Goal: Task Accomplishment & Management: Use online tool/utility

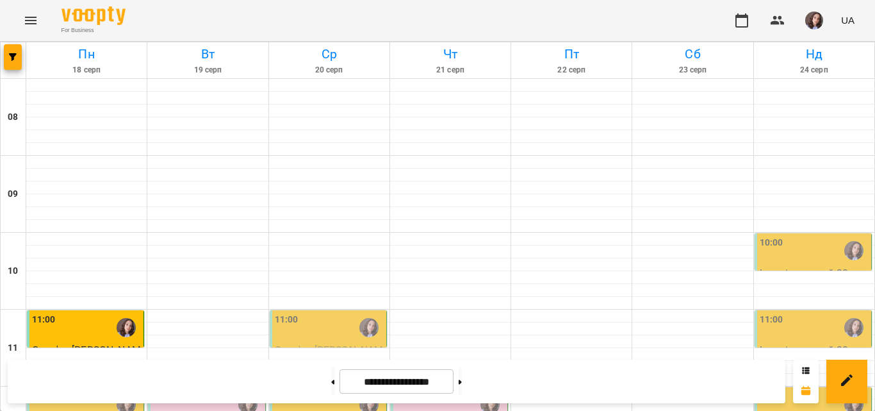
scroll to position [128, 0]
click at [815, 16] on img "button" at bounding box center [814, 21] width 18 height 18
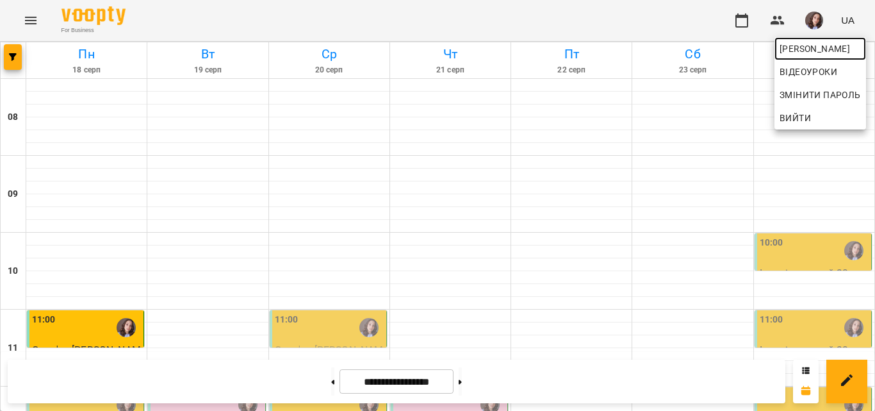
click at [813, 50] on span "[PERSON_NAME]" at bounding box center [820, 48] width 81 height 15
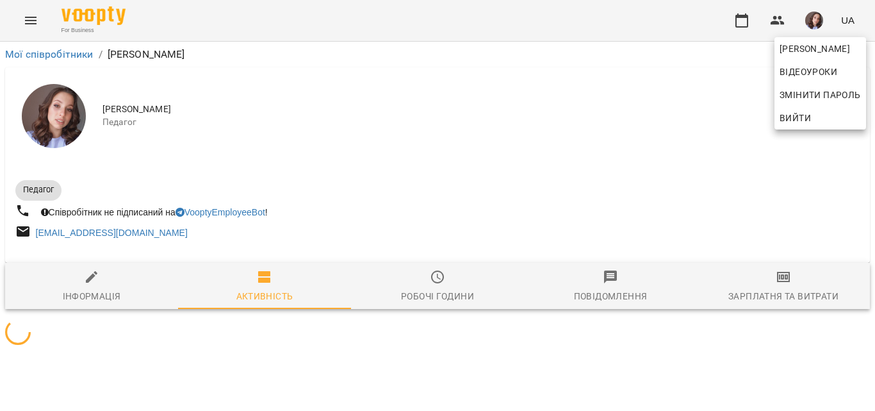
click at [788, 274] on div at bounding box center [437, 205] width 875 height 411
click at [787, 275] on div "[PERSON_NAME] Відеоуроки Змінити пароль Вийти" at bounding box center [437, 205] width 875 height 411
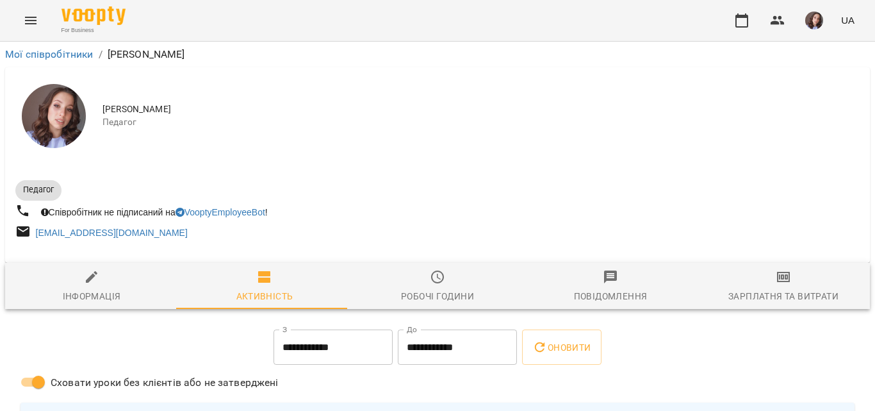
click at [787, 275] on div "[PERSON_NAME] Відеоуроки Змінити пароль Вийти" at bounding box center [437, 205] width 875 height 411
click at [787, 275] on span "Зарплатня та Витрати" at bounding box center [784, 286] width 158 height 35
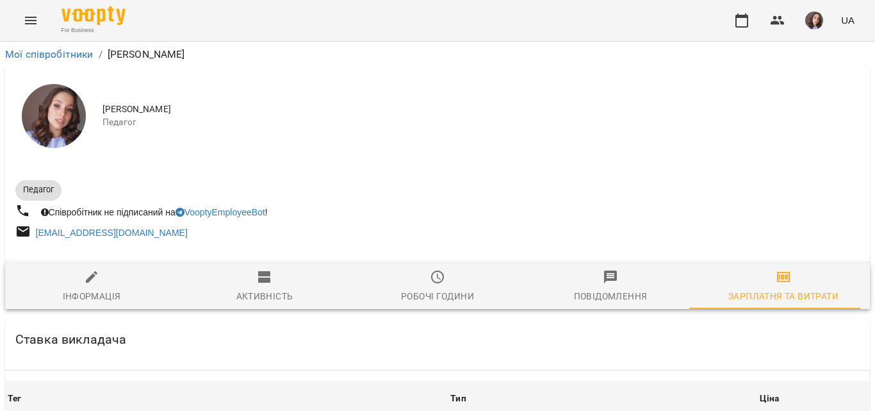
scroll to position [384, 0]
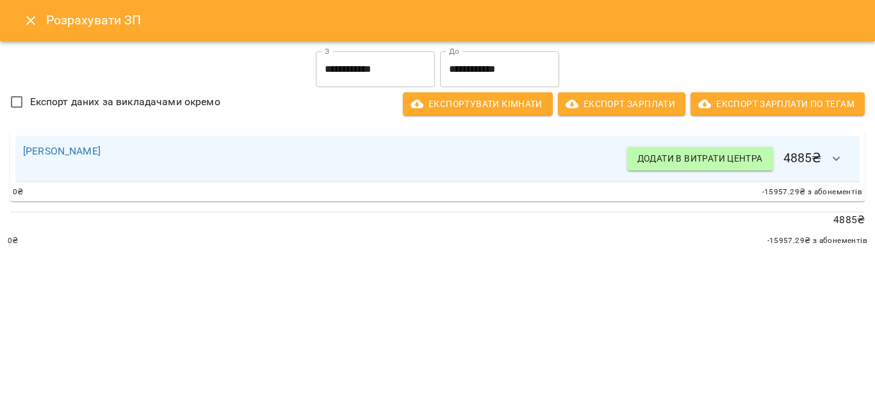
click at [405, 57] on input "**********" at bounding box center [375, 69] width 119 height 36
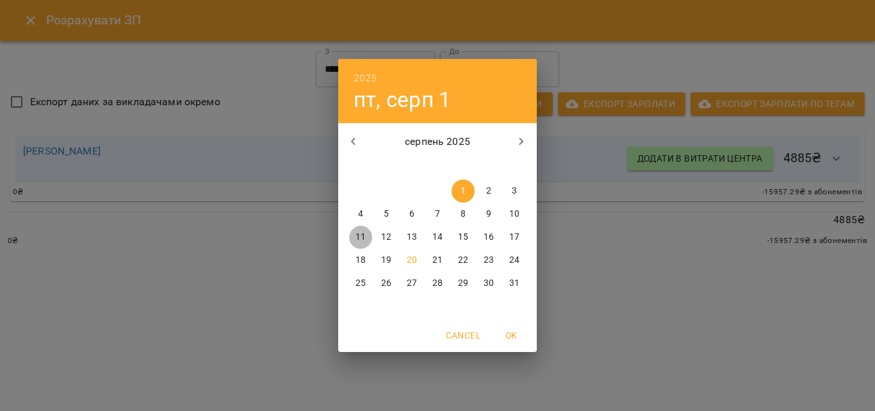
click at [361, 242] on p "11" at bounding box center [361, 237] width 10 height 13
type input "**********"
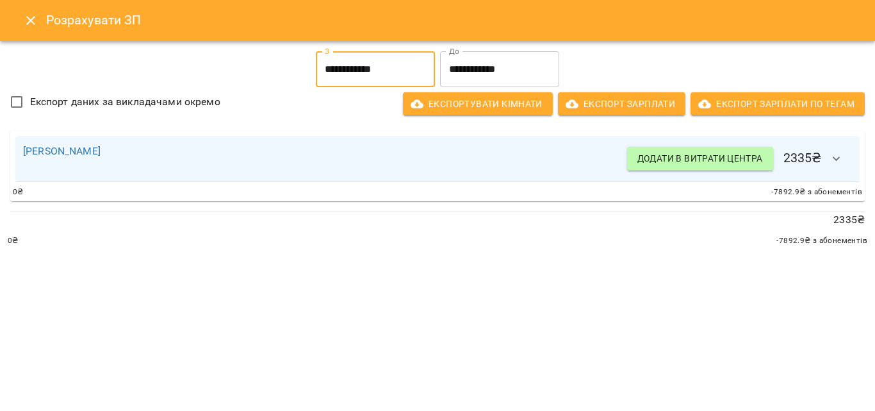
click at [31, 22] on icon "Close" at bounding box center [30, 20] width 15 height 15
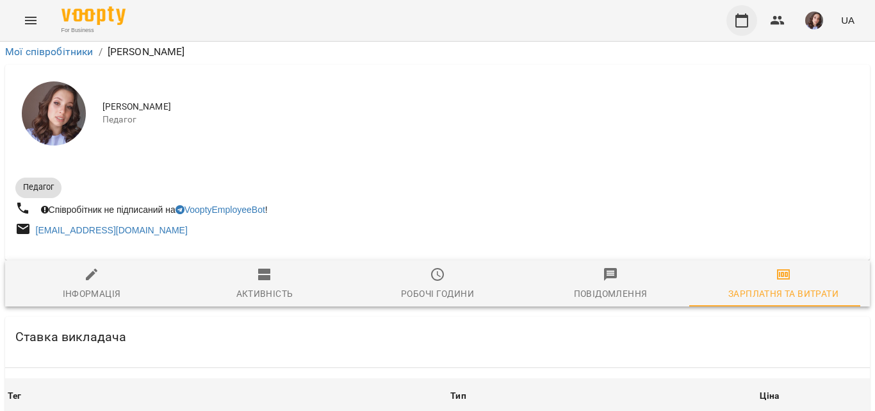
click at [751, 28] on button "button" at bounding box center [741, 20] width 31 height 31
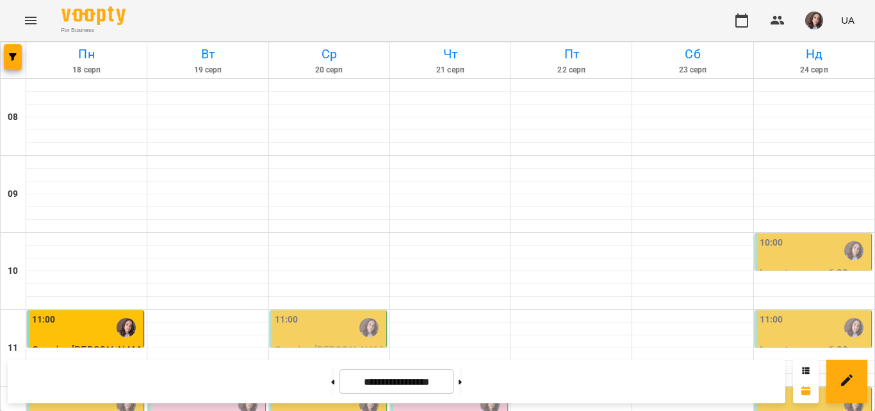
scroll to position [192, 0]
click at [344, 313] on div "11:00" at bounding box center [329, 327] width 109 height 29
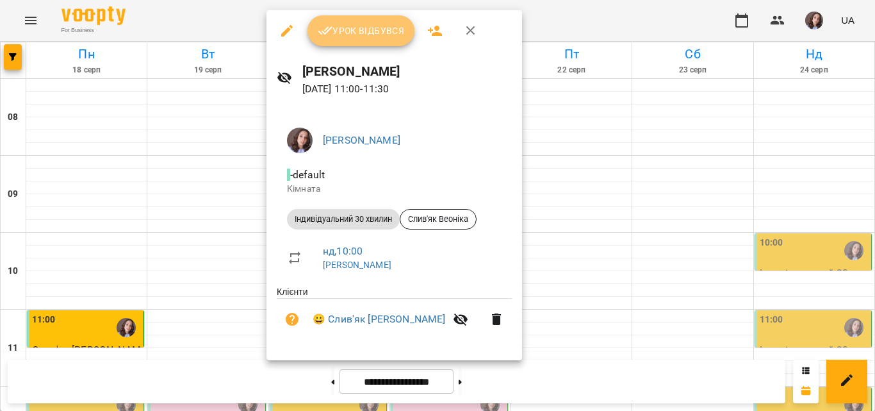
click at [350, 38] on span "Урок відбувся" at bounding box center [361, 30] width 87 height 15
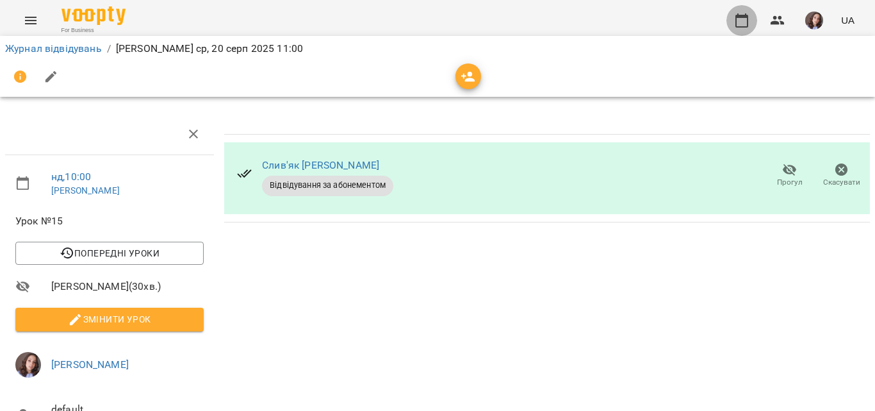
click at [737, 20] on icon "button" at bounding box center [741, 20] width 13 height 14
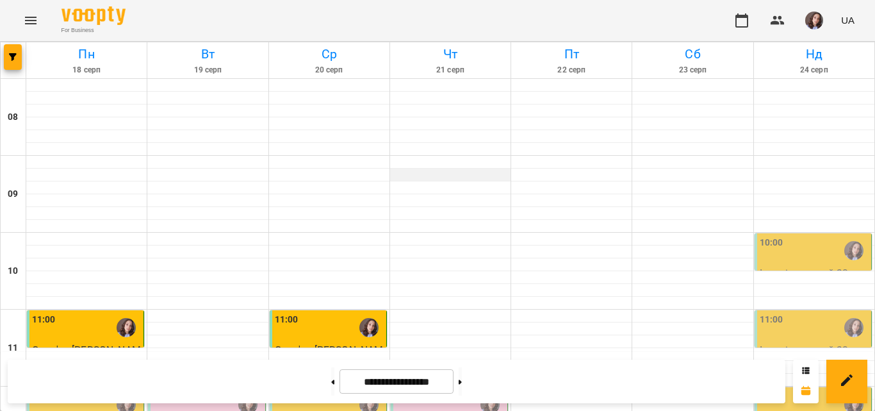
scroll to position [256, 0]
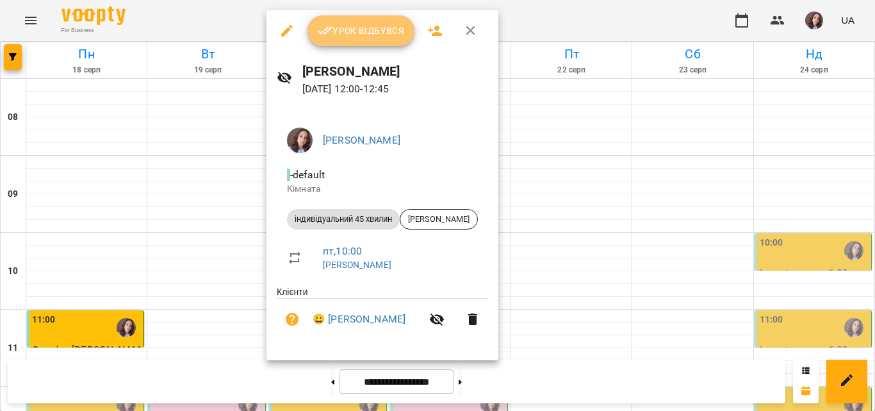
click at [359, 22] on button "Урок відбувся" at bounding box center [361, 30] width 108 height 31
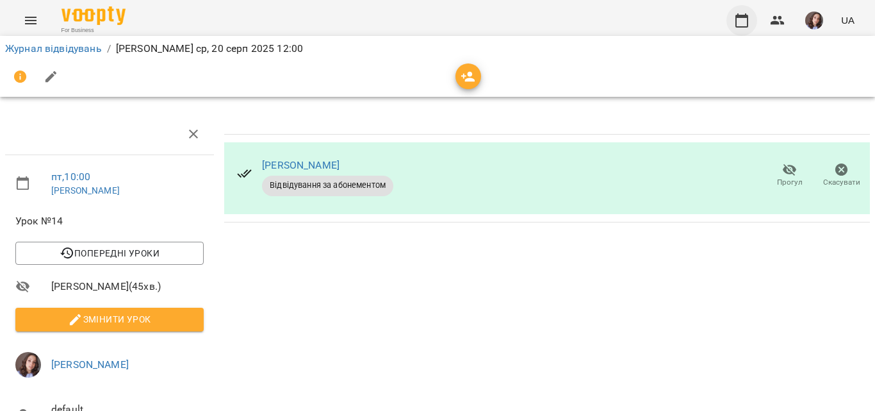
click at [744, 19] on icon "button" at bounding box center [741, 20] width 15 height 15
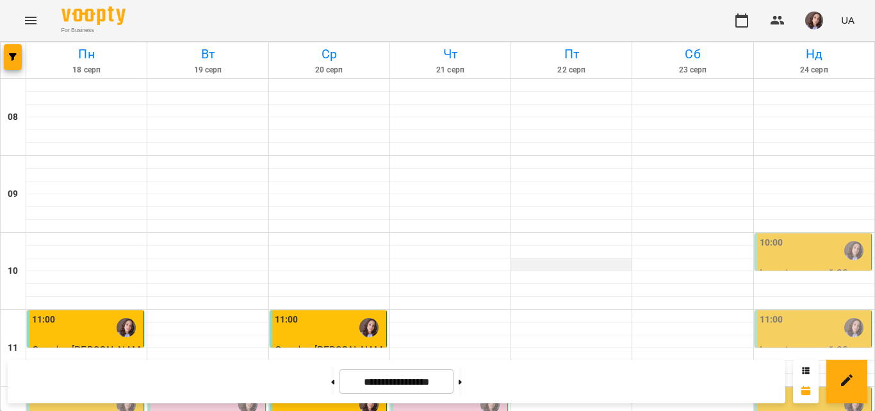
scroll to position [320, 0]
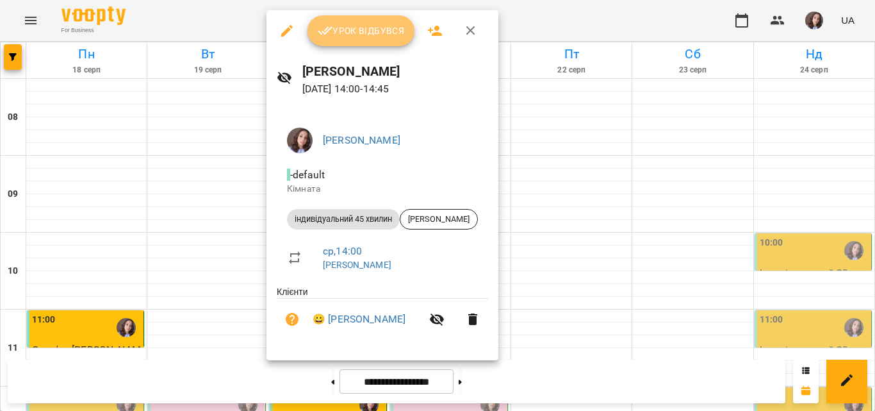
click at [350, 20] on button "Урок відбувся" at bounding box center [361, 30] width 108 height 31
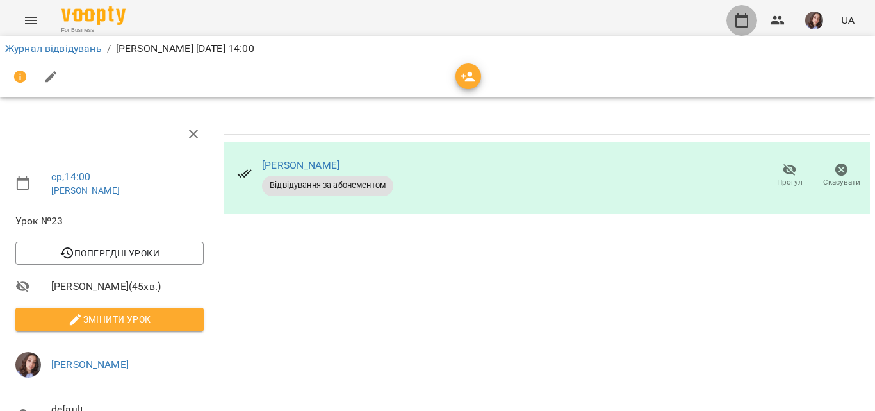
click at [742, 20] on icon "button" at bounding box center [741, 20] width 15 height 15
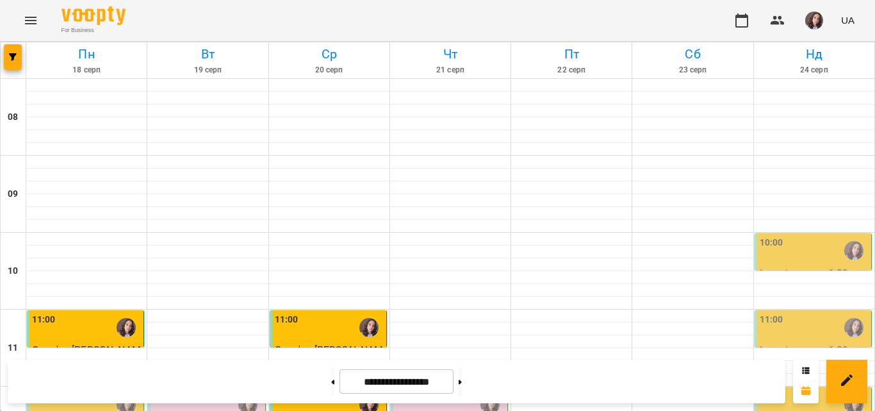
scroll to position [705, 0]
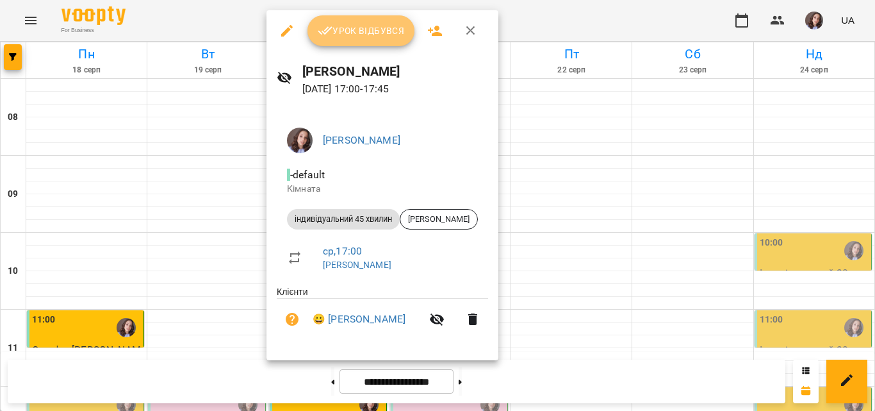
click at [349, 33] on span "Урок відбувся" at bounding box center [361, 30] width 87 height 15
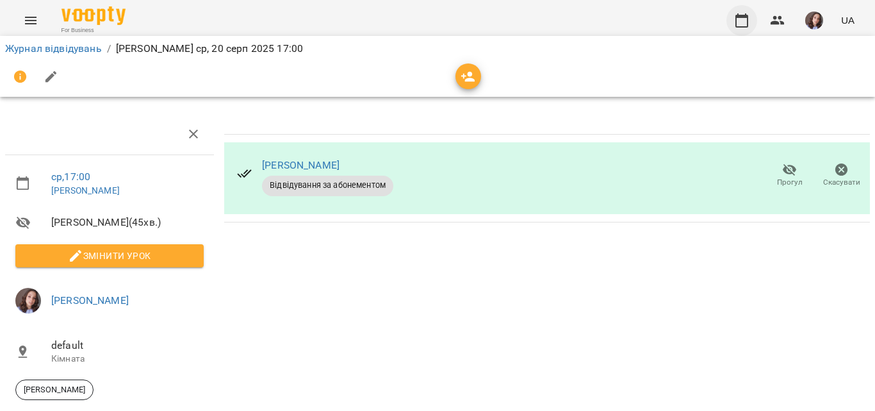
click at [741, 16] on icon "button" at bounding box center [741, 20] width 13 height 14
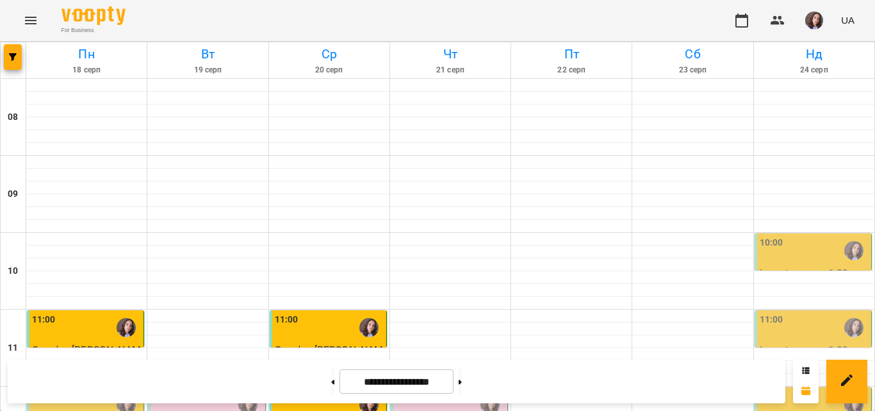
scroll to position [674, 0]
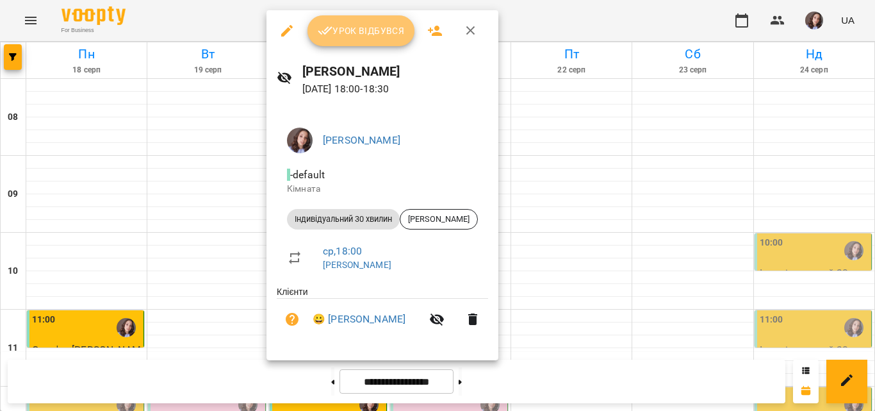
click at [370, 43] on button "Урок відбувся" at bounding box center [361, 30] width 108 height 31
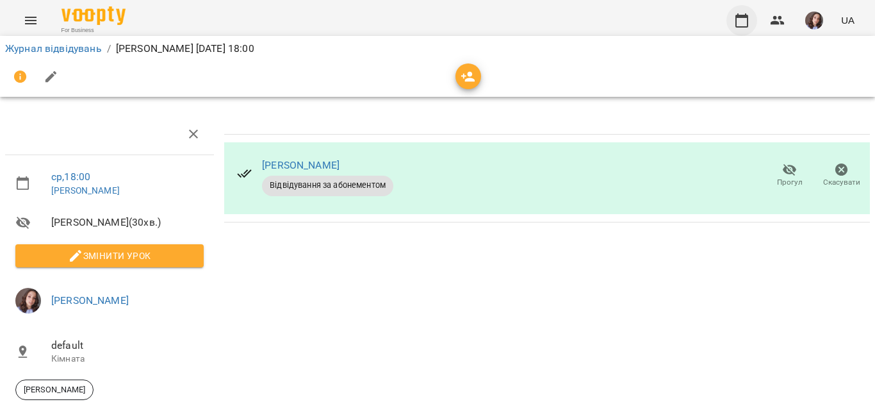
click at [752, 18] on button "button" at bounding box center [741, 20] width 31 height 31
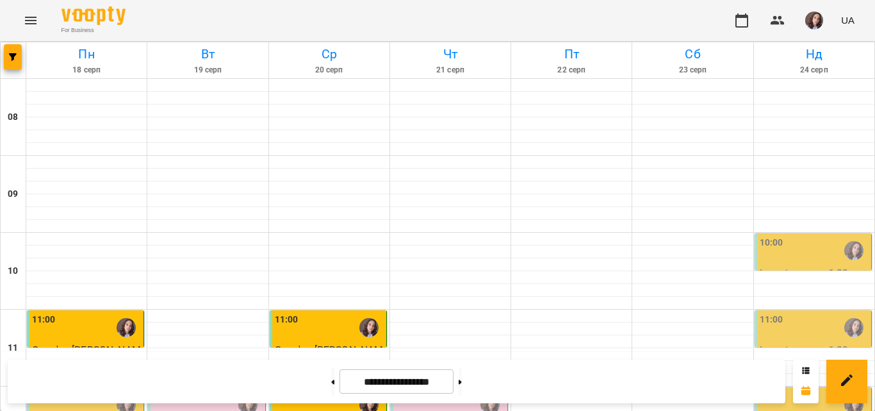
scroll to position [769, 0]
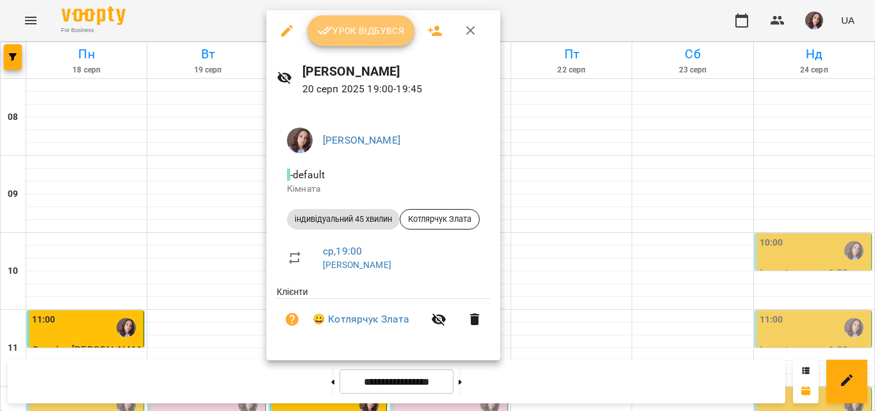
click at [372, 44] on button "Урок відбувся" at bounding box center [361, 30] width 108 height 31
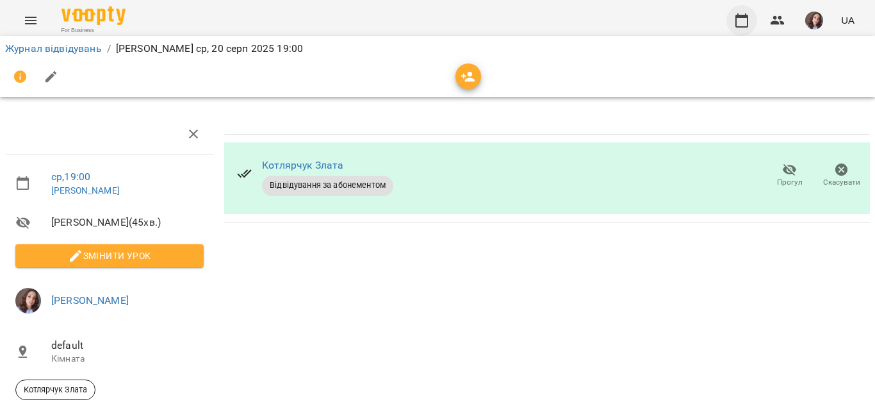
click at [751, 23] on button "button" at bounding box center [741, 20] width 31 height 31
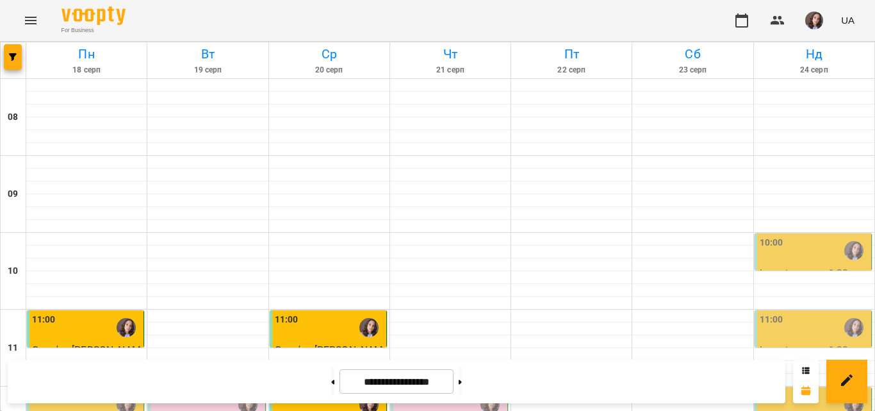
scroll to position [802, 0]
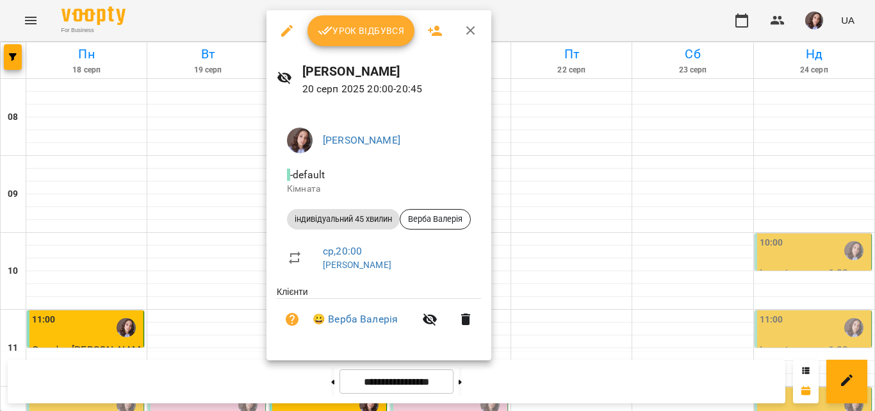
click at [390, 35] on span "Урок відбувся" at bounding box center [361, 30] width 87 height 15
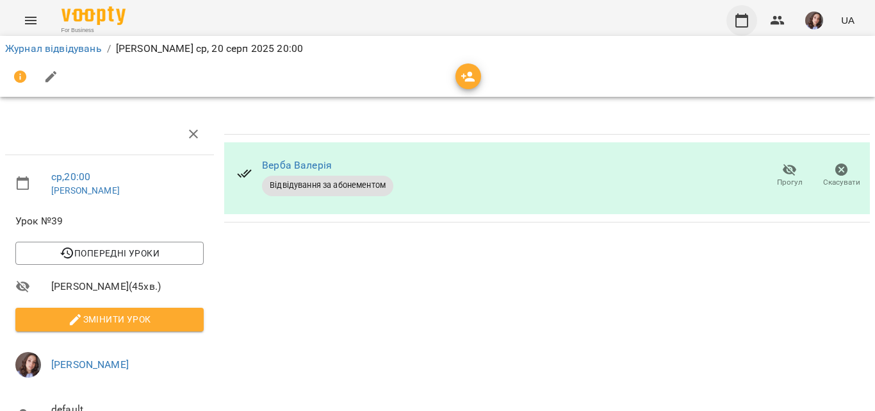
click at [735, 13] on icon "button" at bounding box center [741, 20] width 15 height 15
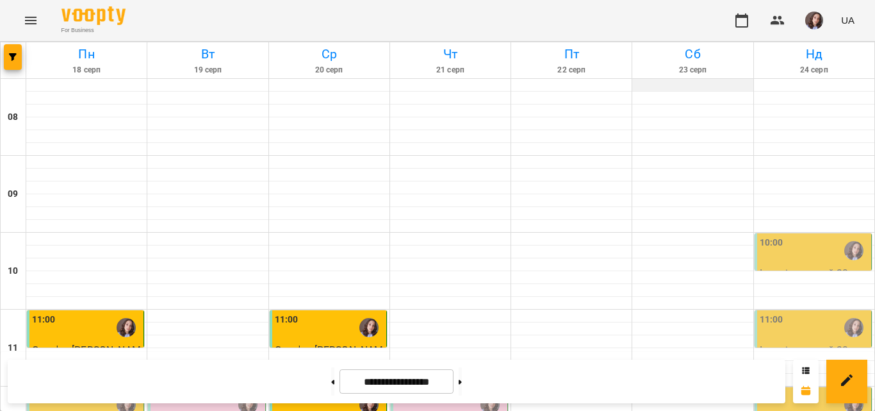
scroll to position [769, 0]
click at [820, 19] on img "button" at bounding box center [814, 21] width 18 height 18
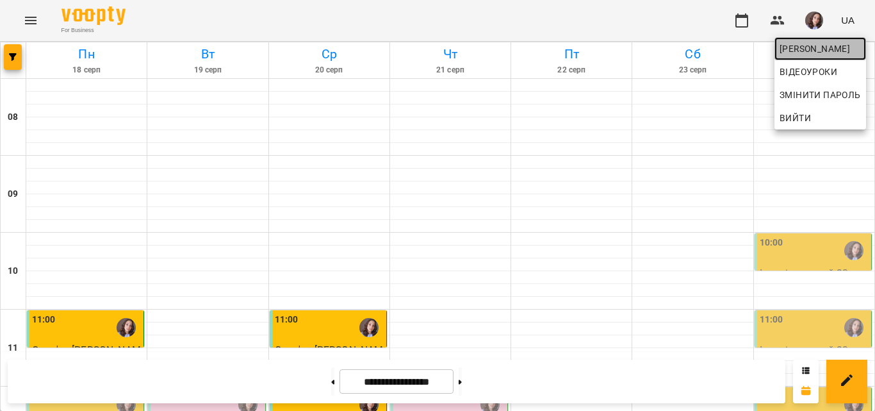
click at [816, 47] on span "[PERSON_NAME]" at bounding box center [820, 48] width 81 height 15
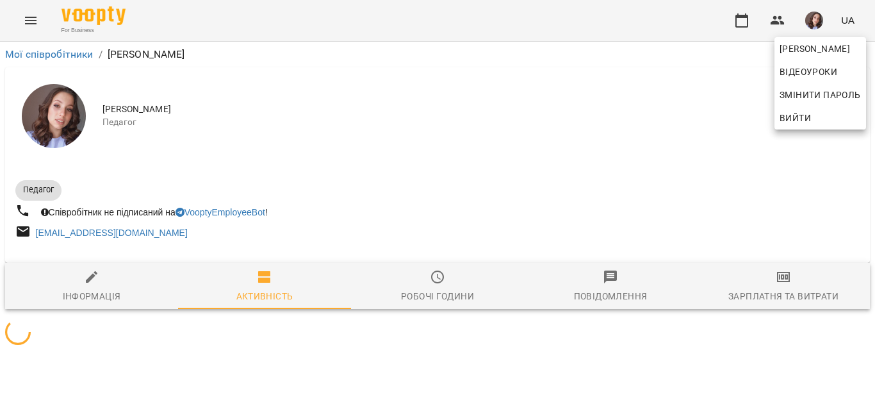
click at [783, 295] on div at bounding box center [437, 205] width 875 height 411
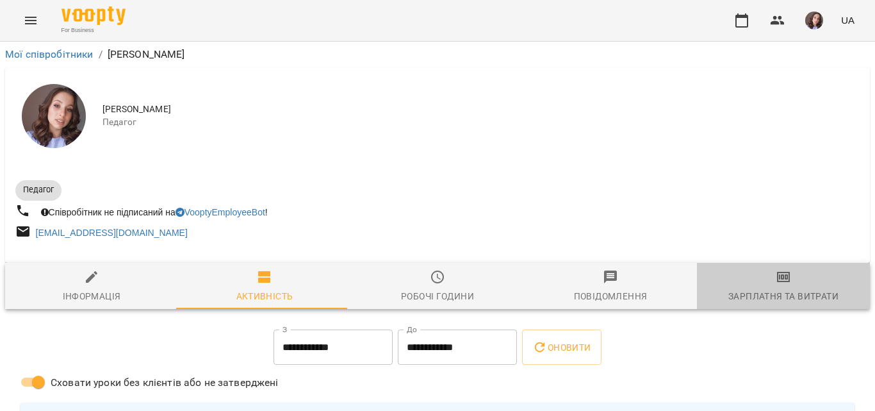
click at [783, 295] on div "Зарплатня та Витрати" at bounding box center [783, 295] width 110 height 15
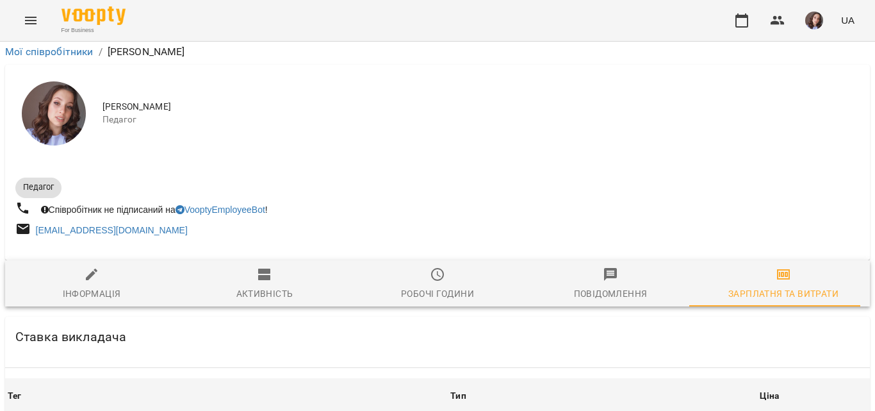
scroll to position [421, 0]
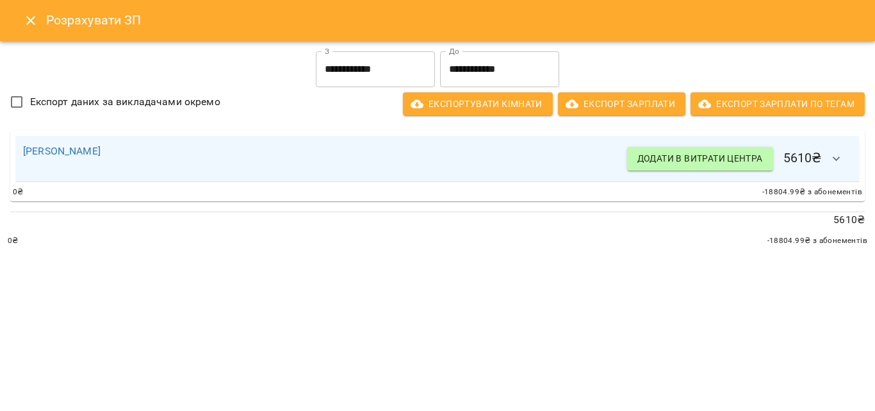
click at [422, 65] on input "**********" at bounding box center [375, 69] width 119 height 36
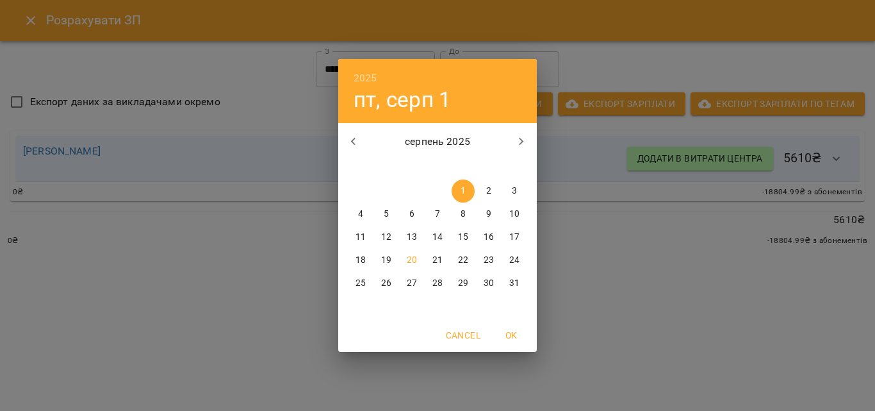
click at [367, 236] on span "11" at bounding box center [360, 237] width 23 height 13
type input "**********"
